Goal: Book appointment/travel/reservation

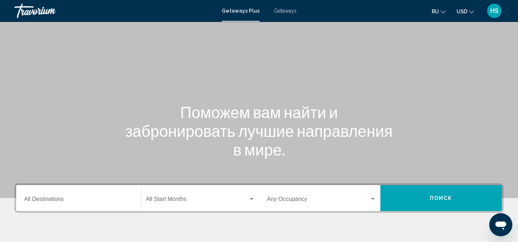
scroll to position [98, 0]
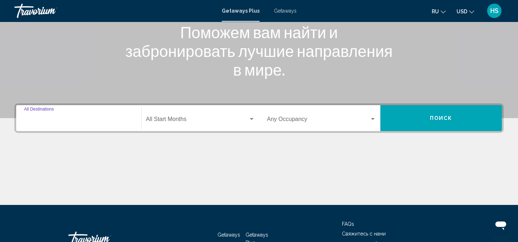
click at [104, 119] on input "Destination All Destinations" at bounding box center [78, 120] width 109 height 6
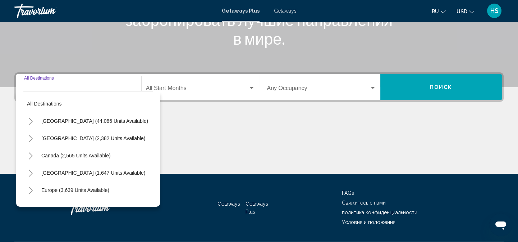
scroll to position [149, 0]
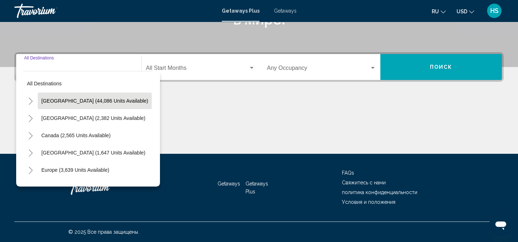
click at [59, 102] on span "[GEOGRAPHIC_DATA] (44,086 units available)" at bounding box center [94, 101] width 107 height 6
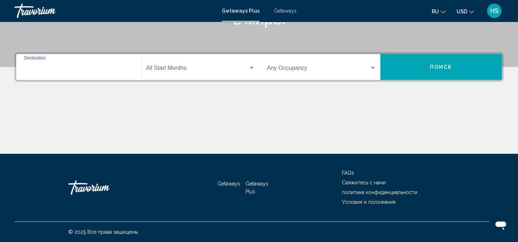
type input "**********"
click at [251, 68] on div "Search widget" at bounding box center [252, 68] width 4 height 2
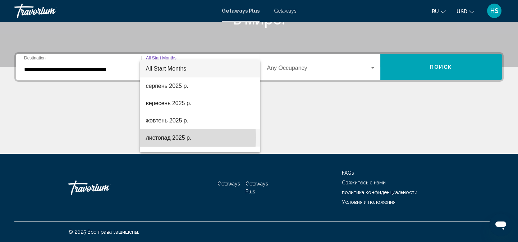
click at [164, 137] on span "листопад 2025 р." at bounding box center [200, 137] width 109 height 17
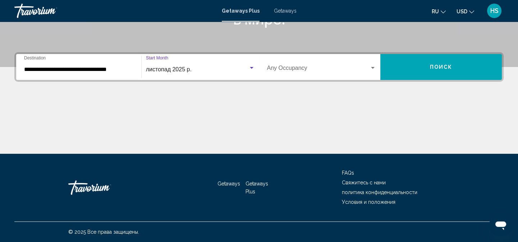
click at [373, 68] on div "Search widget" at bounding box center [373, 68] width 6 height 6
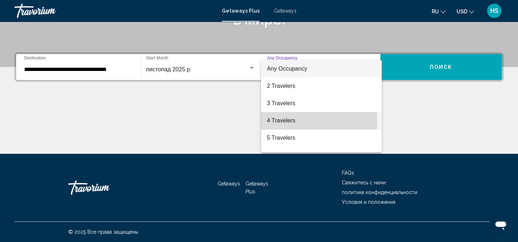
click at [284, 120] on span "4 Travelers" at bounding box center [321, 120] width 109 height 17
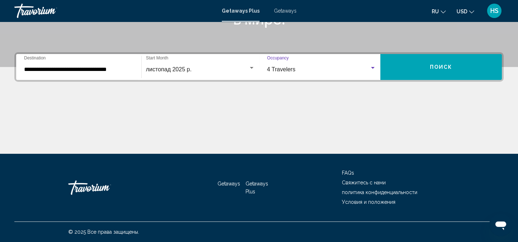
click at [431, 69] on button "Поиск" at bounding box center [441, 67] width 122 height 26
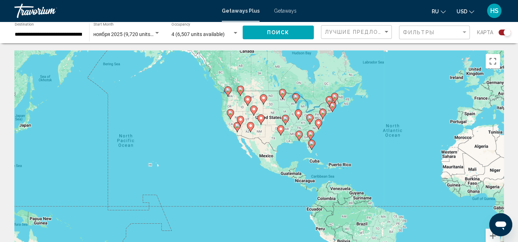
drag, startPoint x: 233, startPoint y: 129, endPoint x: 385, endPoint y: 112, distance: 153.0
click at [385, 112] on div "To activate drag with keyboard, press Alt + Enter. Once in keyboard drag state,…" at bounding box center [258, 158] width 489 height 216
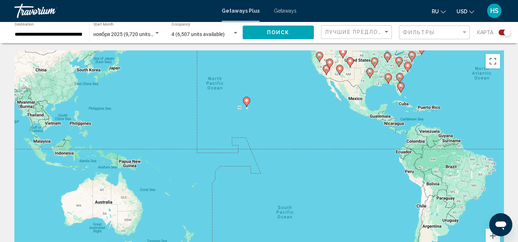
drag, startPoint x: 230, startPoint y: 181, endPoint x: 320, endPoint y: 122, distance: 107.3
click at [320, 122] on div "To activate drag with keyboard, press Alt + Enter. Once in keyboard drag state,…" at bounding box center [258, 158] width 489 height 216
click at [493, 235] on button "Zoom in" at bounding box center [493, 235] width 14 height 14
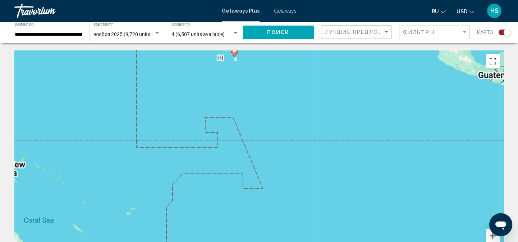
click at [493, 235] on button "Zoom in" at bounding box center [493, 235] width 14 height 14
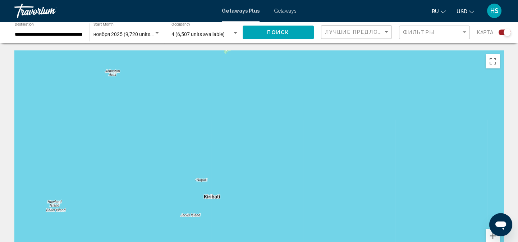
drag, startPoint x: 330, startPoint y: 92, endPoint x: 346, endPoint y: 184, distance: 93.3
click at [346, 184] on div "Main content" at bounding box center [258, 158] width 489 height 216
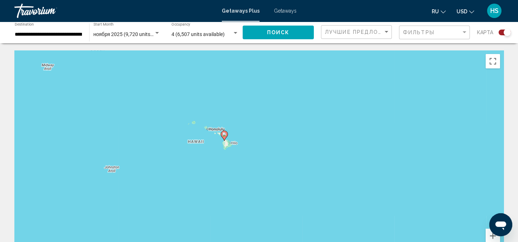
drag, startPoint x: 344, startPoint y: 108, endPoint x: 342, endPoint y: 207, distance: 99.6
click at [342, 207] on div "To activate drag with keyboard, press Alt + Enter. Once in keyboard drag state,…" at bounding box center [258, 158] width 489 height 216
click at [493, 234] on button "Zoom in" at bounding box center [493, 235] width 14 height 14
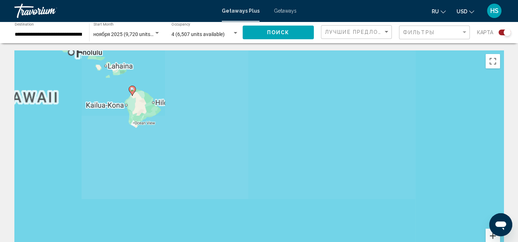
click at [493, 234] on button "Zoom in" at bounding box center [493, 235] width 14 height 14
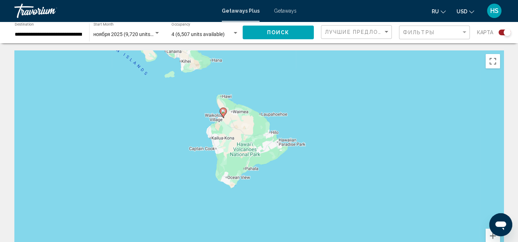
drag, startPoint x: 136, startPoint y: 119, endPoint x: 383, endPoint y: 217, distance: 265.5
click at [383, 217] on div "To activate drag with keyboard, press Alt + Enter. Once in keyboard drag state,…" at bounding box center [258, 158] width 489 height 216
click at [495, 238] on button "Zoom in" at bounding box center [493, 235] width 14 height 14
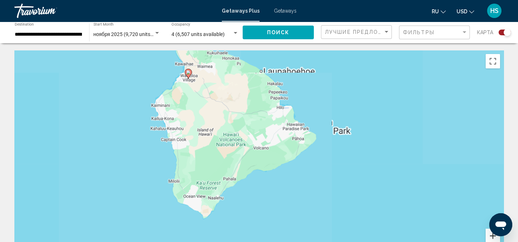
click at [495, 238] on button "Zoom in" at bounding box center [493, 235] width 14 height 14
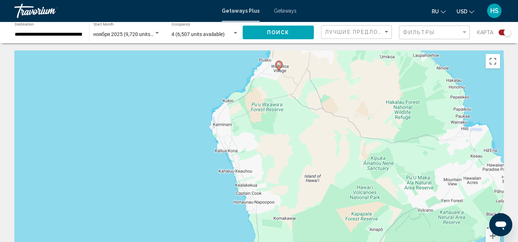
drag, startPoint x: 210, startPoint y: 114, endPoint x: 373, endPoint y: 188, distance: 178.9
click at [373, 188] on div "To activate drag with keyboard, press Alt + Enter. Once in keyboard drag state,…" at bounding box center [258, 158] width 489 height 216
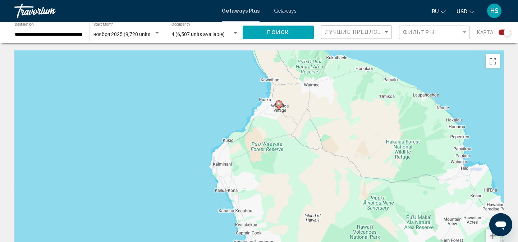
drag, startPoint x: 277, startPoint y: 84, endPoint x: 277, endPoint y: 132, distance: 47.8
click at [277, 132] on div "To activate drag with keyboard, press Alt + Enter. Once in keyboard drag state,…" at bounding box center [258, 158] width 489 height 216
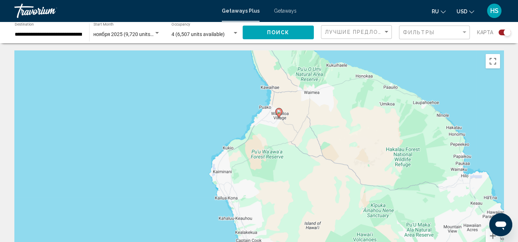
click at [279, 114] on icon "Main content" at bounding box center [278, 112] width 6 height 9
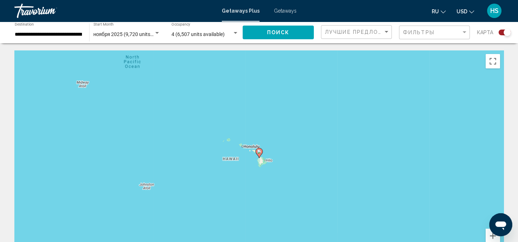
click at [259, 152] on image "Main content" at bounding box center [259, 151] width 4 height 4
type input "**********"
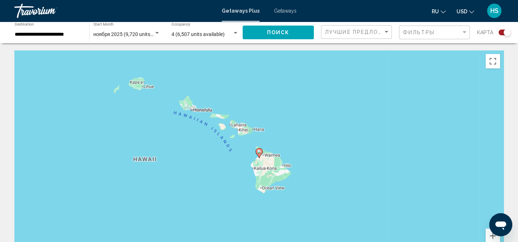
click at [259, 152] on image "Main content" at bounding box center [259, 151] width 4 height 4
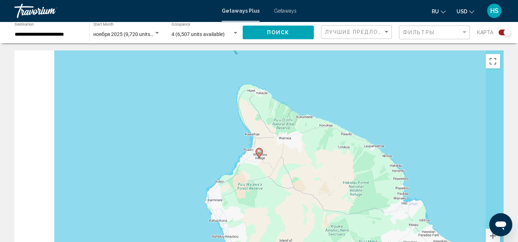
click at [259, 152] on image "Main content" at bounding box center [259, 151] width 4 height 4
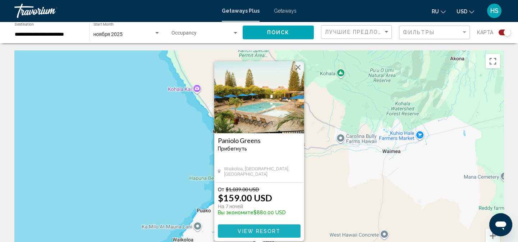
click at [262, 232] on span "View Resort" at bounding box center [259, 231] width 43 height 6
